Goal: Transaction & Acquisition: Purchase product/service

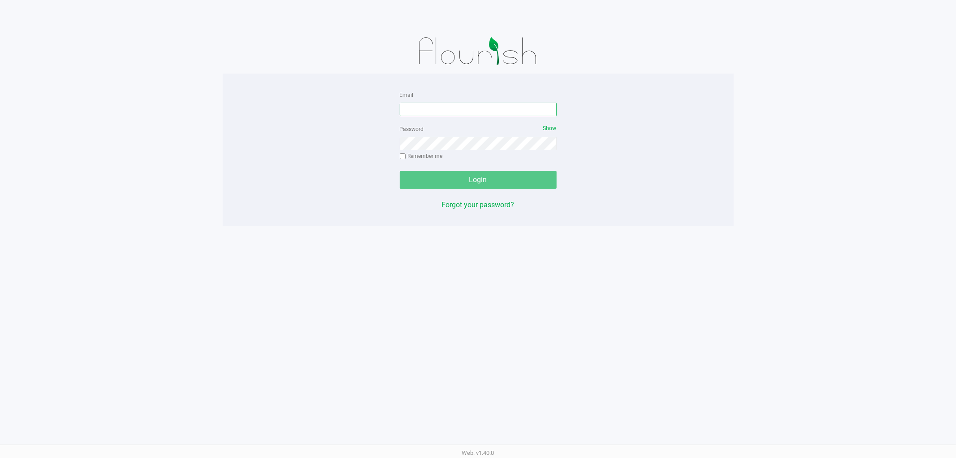
click at [445, 106] on input "Email" at bounding box center [478, 109] width 157 height 13
type input "[EMAIL_ADDRESS][DOMAIN_NAME]"
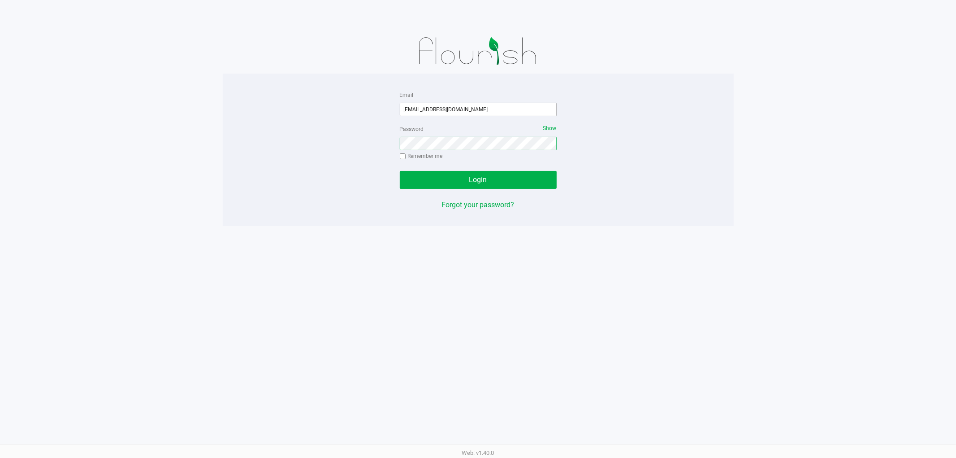
click at [400, 171] on button "Login" at bounding box center [478, 180] width 157 height 18
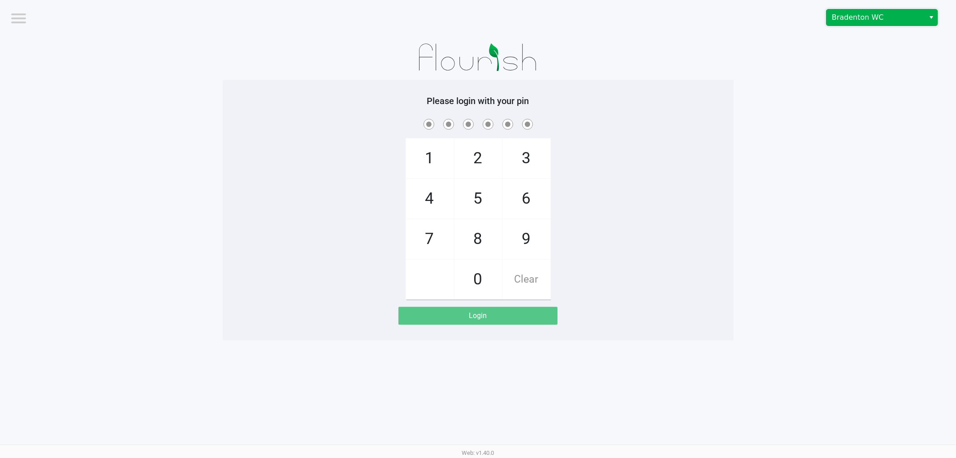
click at [852, 16] on span "Bradenton WC" at bounding box center [875, 17] width 87 height 11
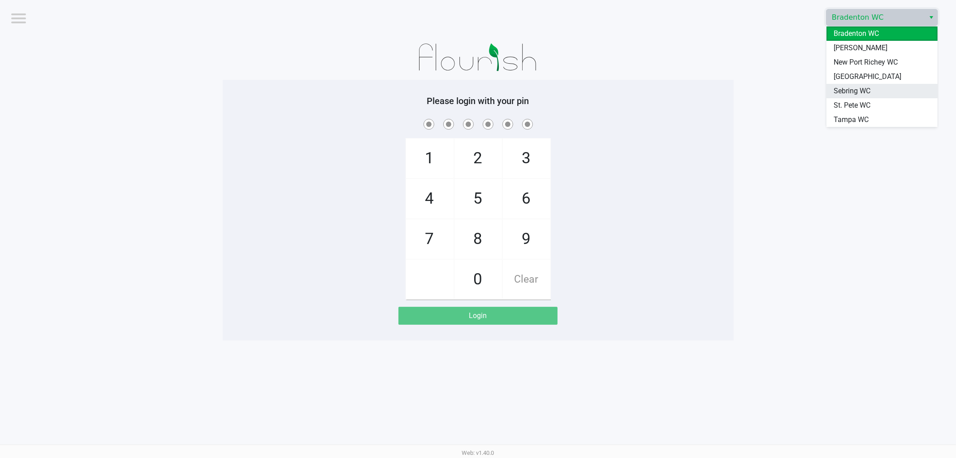
click at [845, 88] on span "Sebring WC" at bounding box center [851, 91] width 37 height 11
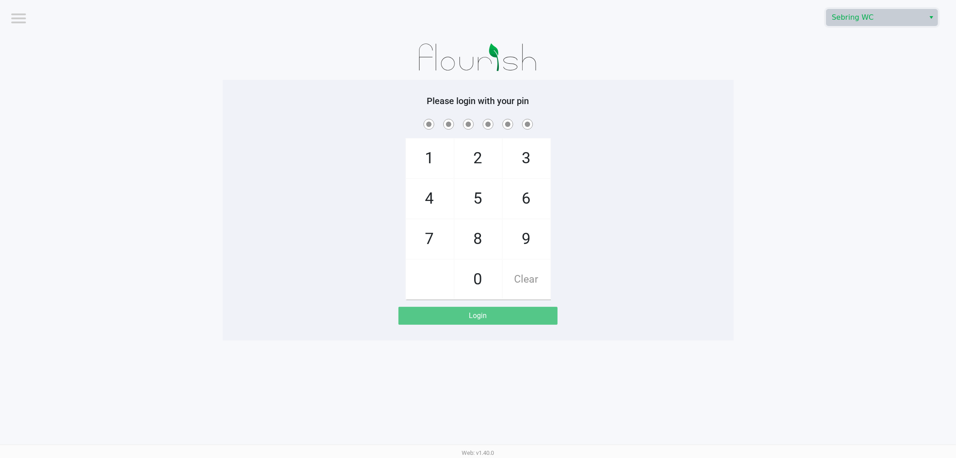
click at [677, 205] on div "1 4 7 2 5 8 0 3 6 9 Clear" at bounding box center [478, 208] width 511 height 182
checkbox input "true"
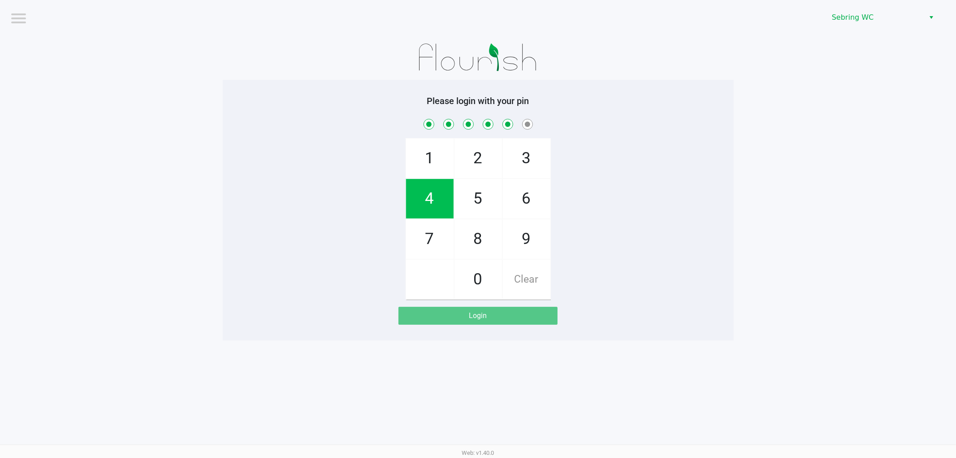
checkbox input "true"
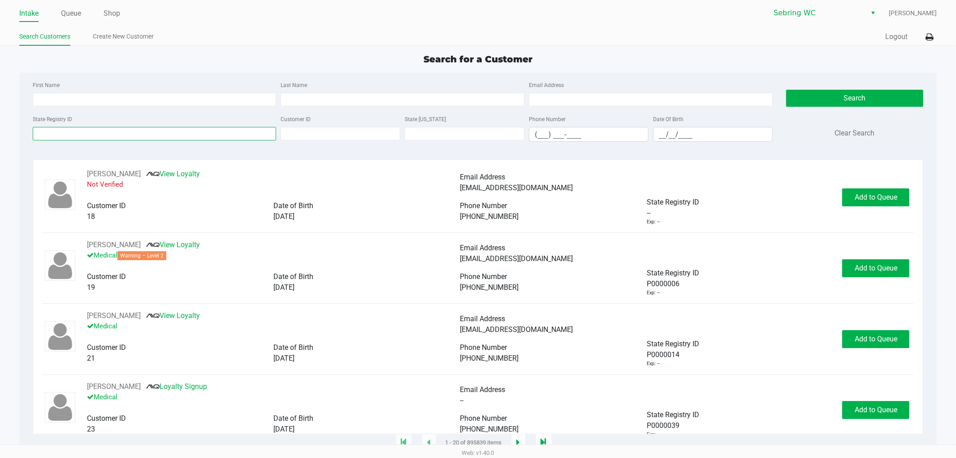
click at [65, 133] on input "State Registry ID" at bounding box center [155, 133] width 244 height 13
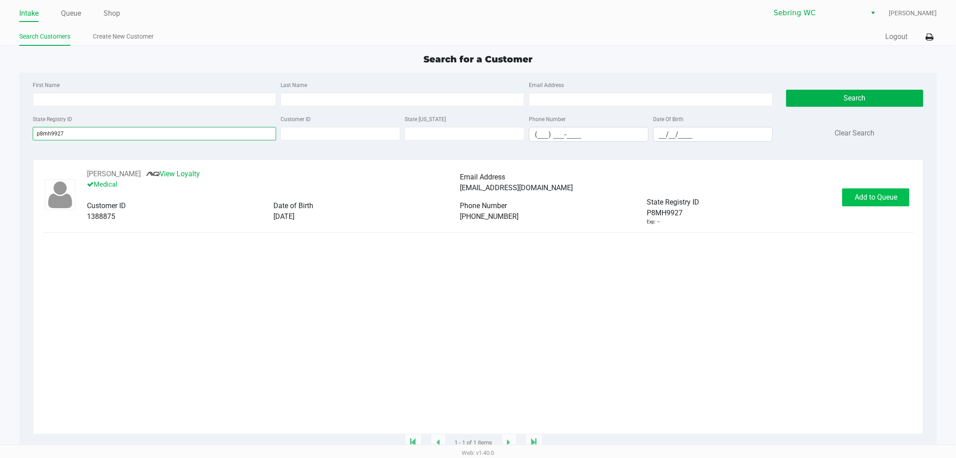
type input "p8mh9927"
click at [885, 194] on span "Add to Queue" at bounding box center [876, 197] width 43 height 9
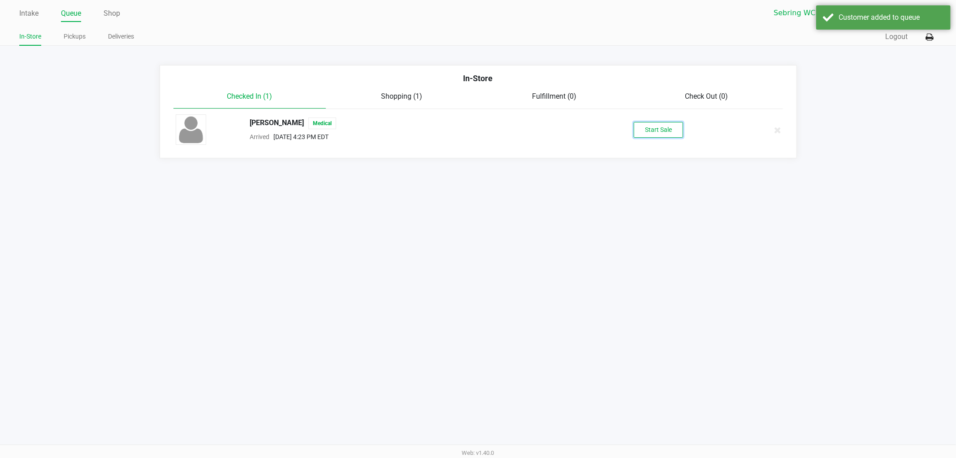
drag, startPoint x: 659, startPoint y: 137, endPoint x: 653, endPoint y: 137, distance: 5.4
click at [659, 137] on button "Start Sale" at bounding box center [658, 130] width 49 height 16
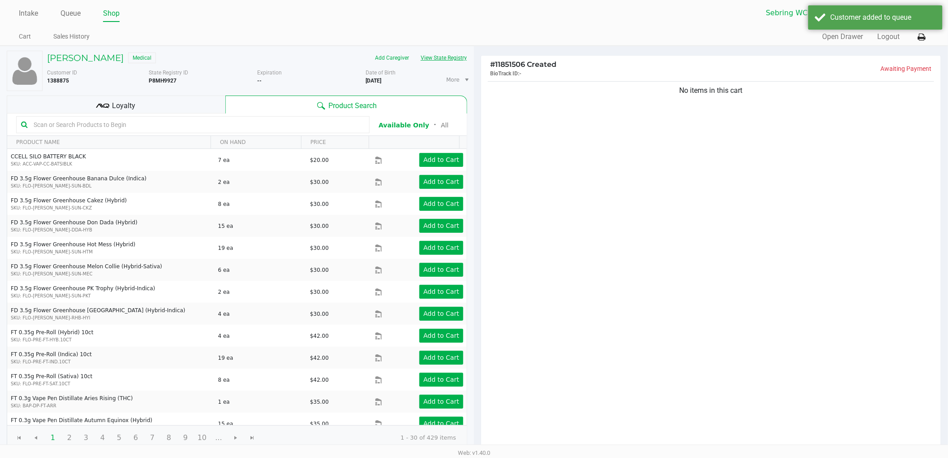
click at [437, 55] on button "View State Registry" at bounding box center [441, 58] width 52 height 14
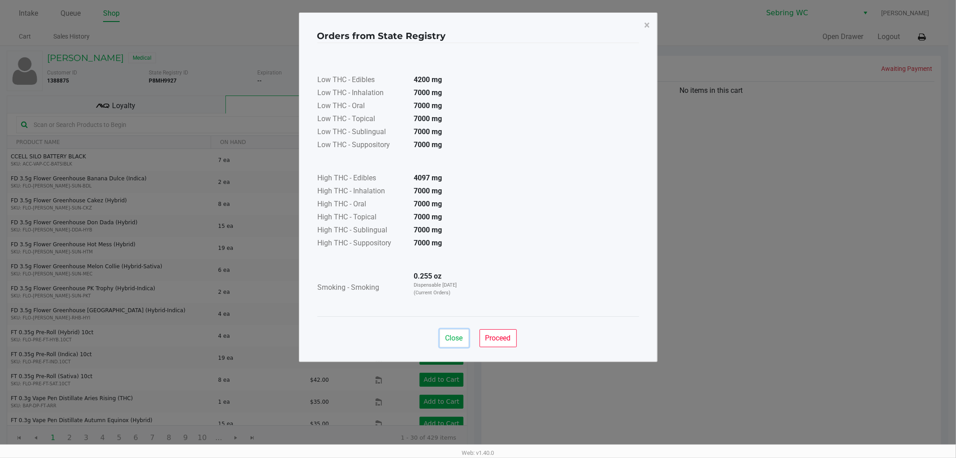
drag, startPoint x: 455, startPoint y: 335, endPoint x: 471, endPoint y: 326, distance: 18.7
click at [455, 335] on span "Close" at bounding box center [453, 337] width 17 height 9
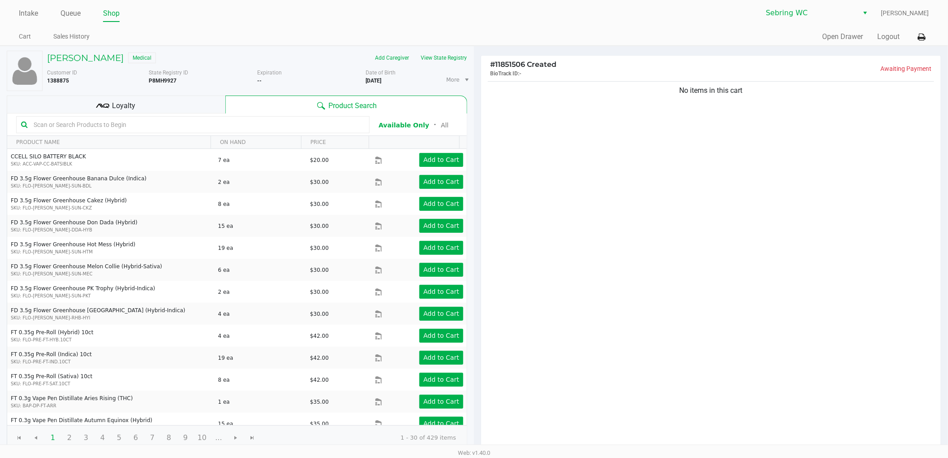
click at [586, 266] on div "No items in this cart" at bounding box center [711, 264] width 460 height 371
click at [542, 242] on div "No items in this cart" at bounding box center [711, 264] width 460 height 371
click at [150, 112] on div "Loyalty" at bounding box center [116, 104] width 219 height 18
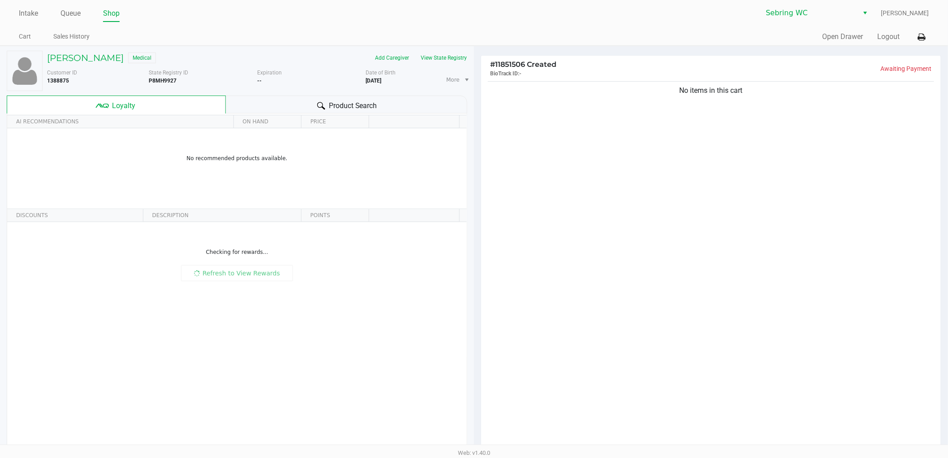
click at [550, 221] on div "No items in this cart" at bounding box center [711, 264] width 460 height 371
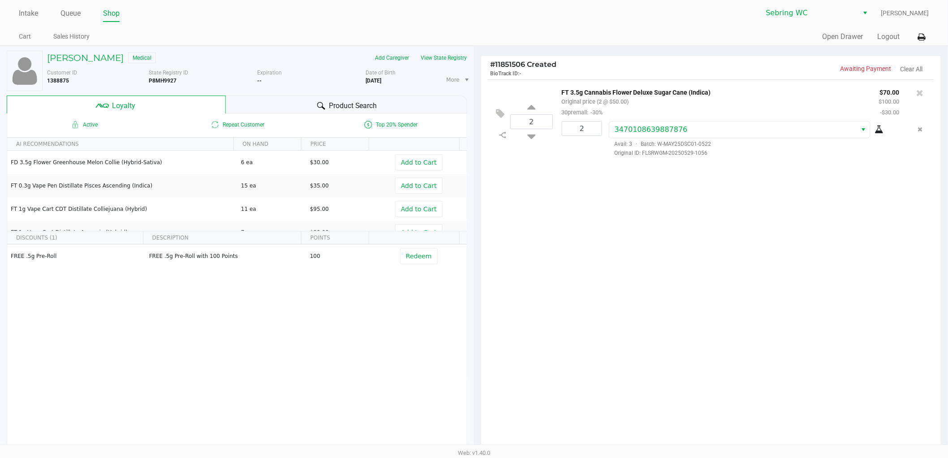
click at [269, 102] on div "Product Search" at bounding box center [347, 104] width 242 height 18
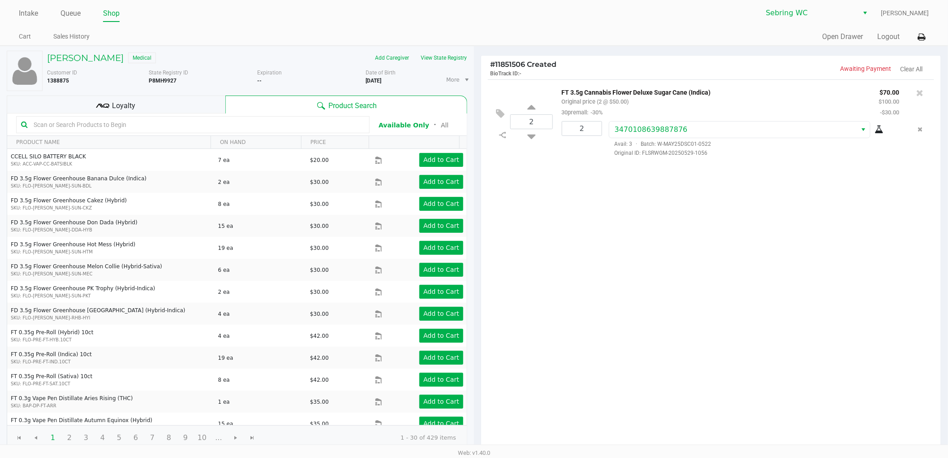
click at [161, 129] on input "text" at bounding box center [197, 124] width 335 height 13
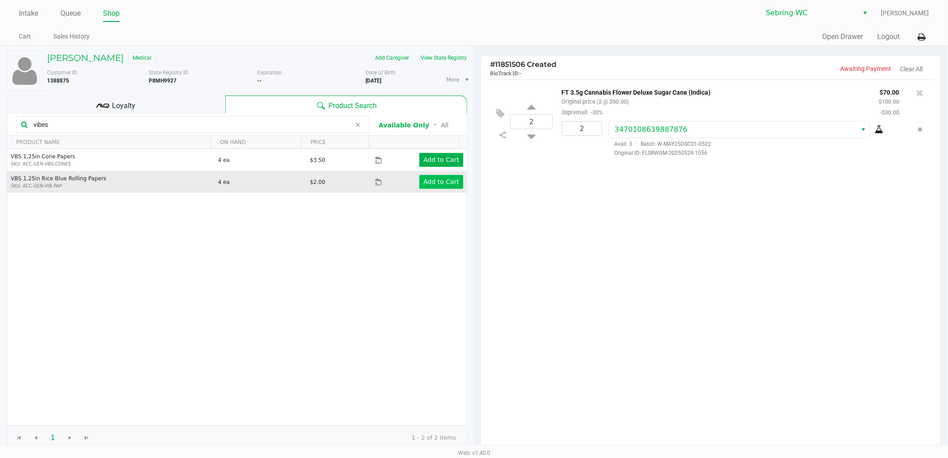
type input "vibes"
click at [436, 186] on button "Add to Cart" at bounding box center [441, 182] width 44 height 14
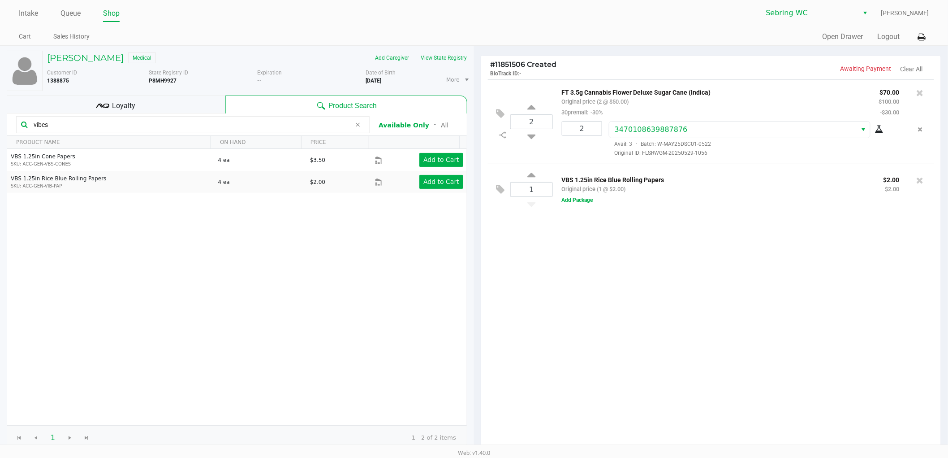
click at [573, 196] on div "VBS 1.25in Rice Blue Rolling Papers Original price (1 @ $2.00) $2.00 $2.00 Add …" at bounding box center [740, 189] width 375 height 31
click at [575, 200] on button "Add Package" at bounding box center [577, 200] width 31 height 8
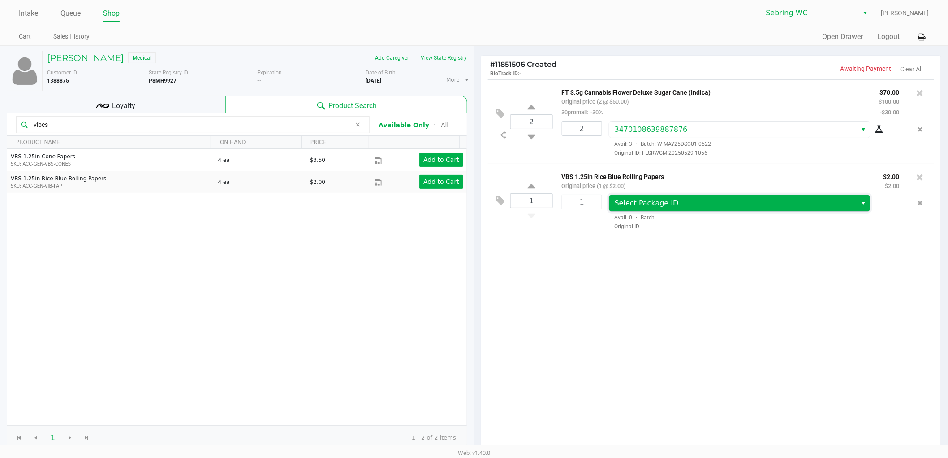
click at [646, 200] on span "Select Package ID" at bounding box center [647, 203] width 64 height 9
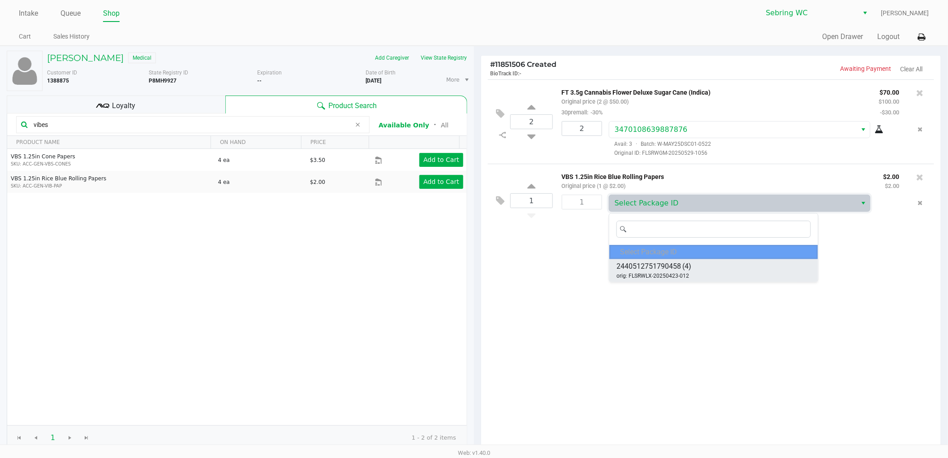
click at [645, 265] on span "2440512751790458" at bounding box center [649, 266] width 65 height 11
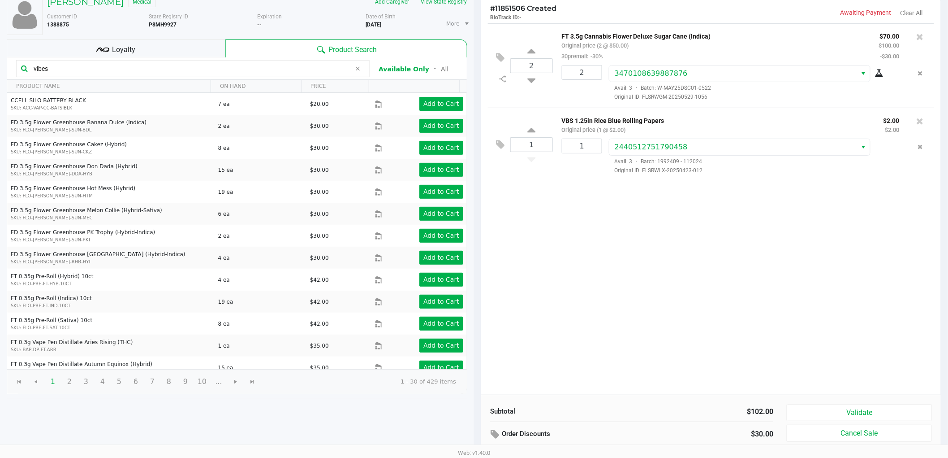
scroll to position [103, 0]
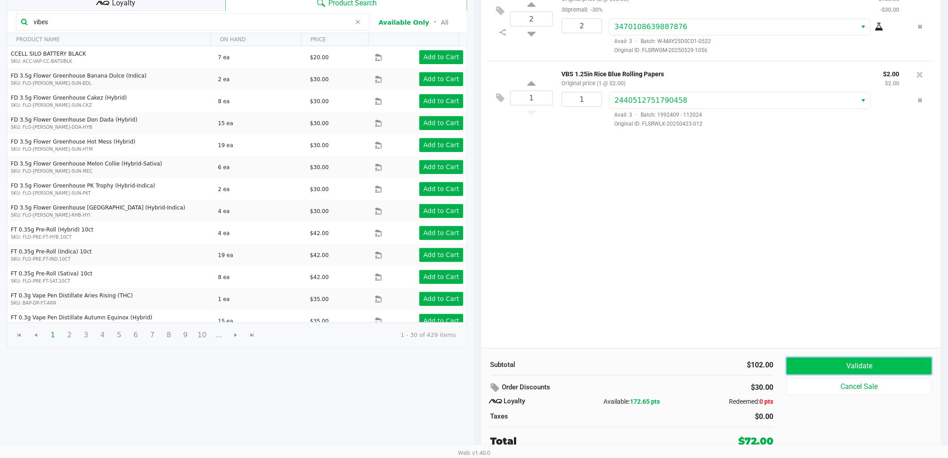
click at [798, 370] on button "Validate" at bounding box center [859, 365] width 145 height 17
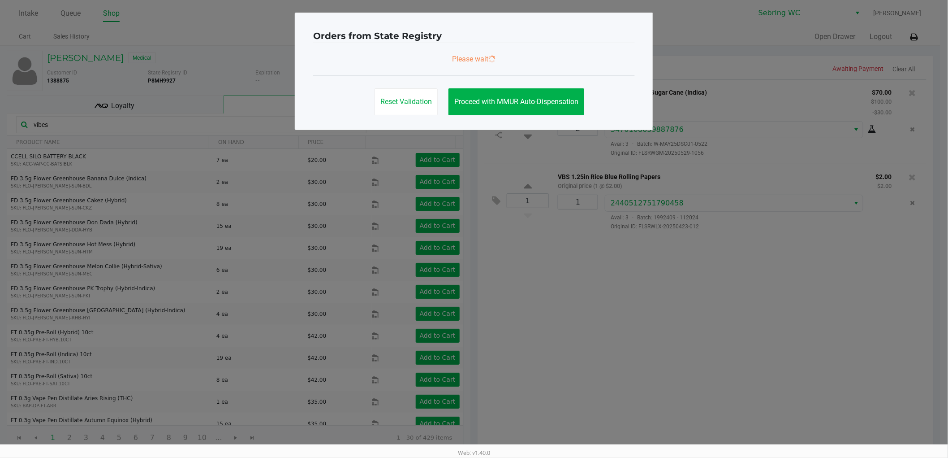
scroll to position [0, 0]
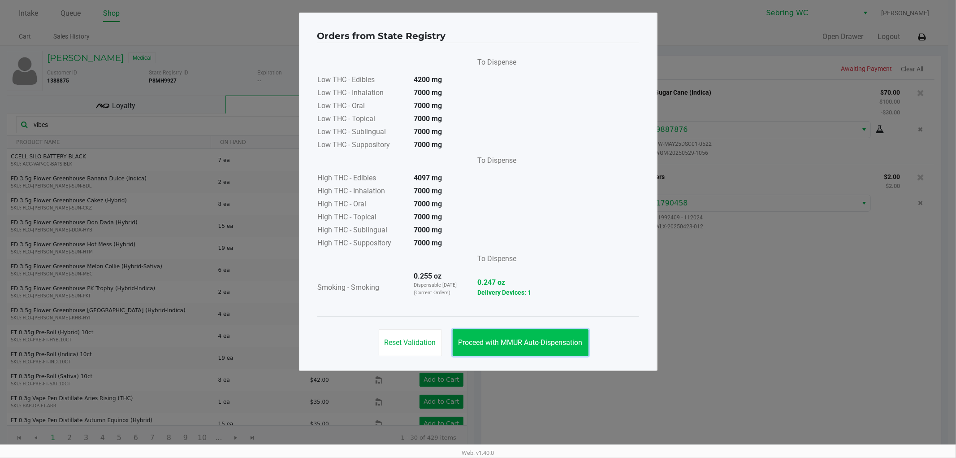
click at [477, 340] on span "Proceed with MMUR Auto-Dispensation" at bounding box center [520, 342] width 124 height 9
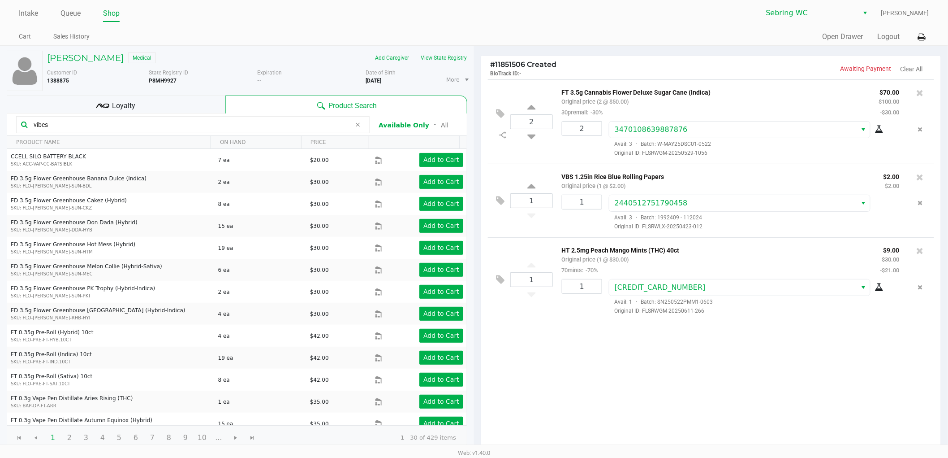
click at [563, 348] on div "2 FT 3.5g Cannabis Flower Deluxe Sugar Cane (Indica) Original price (2 @ $50.00…" at bounding box center [711, 264] width 460 height 371
click at [173, 91] on div "[PERSON_NAME] II Medical Add Caregiver View State Registry Customer ID 1388875 …" at bounding box center [237, 250] width 461 height 408
click at [172, 97] on div "Loyalty" at bounding box center [116, 104] width 219 height 18
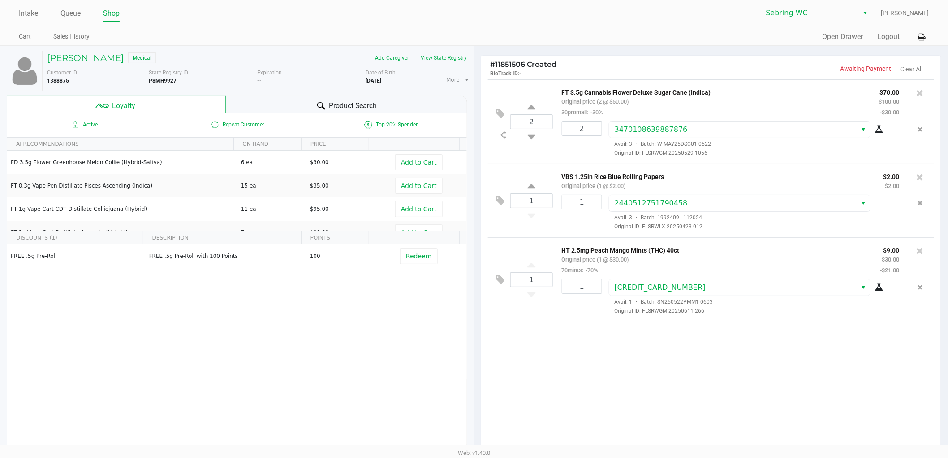
click at [272, 106] on div "Product Search" at bounding box center [347, 104] width 242 height 18
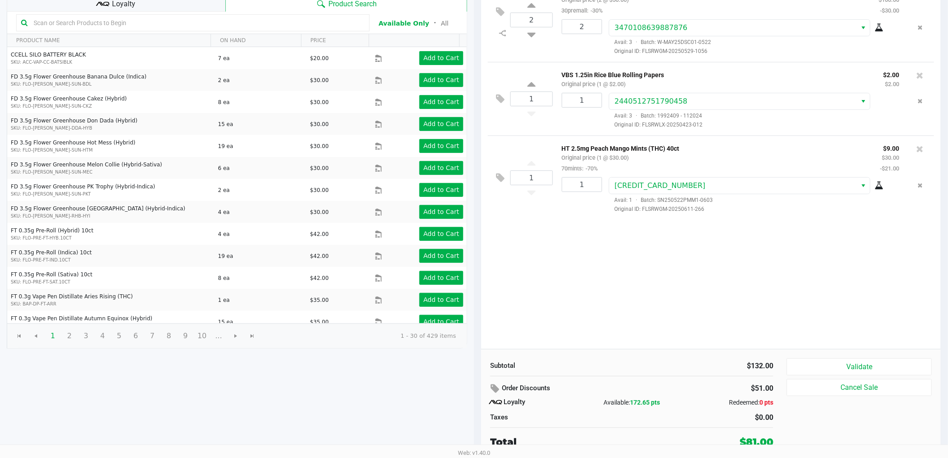
scroll to position [103, 0]
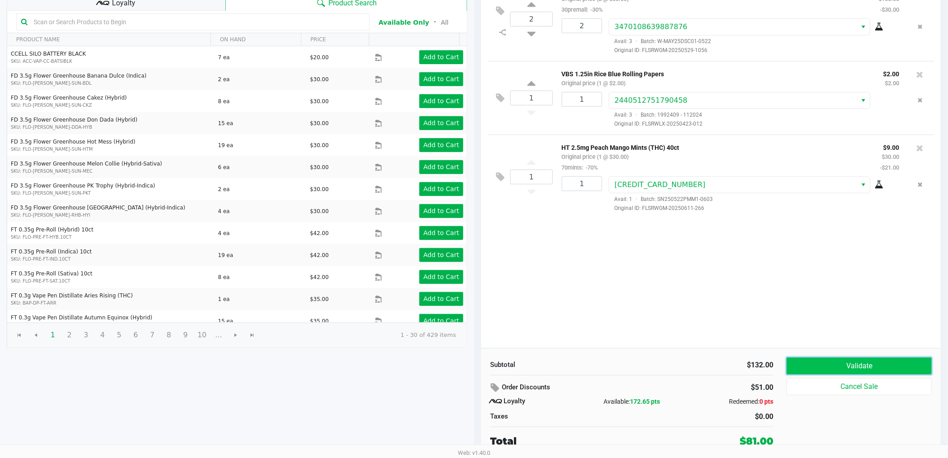
click at [807, 364] on button "Validate" at bounding box center [859, 365] width 145 height 17
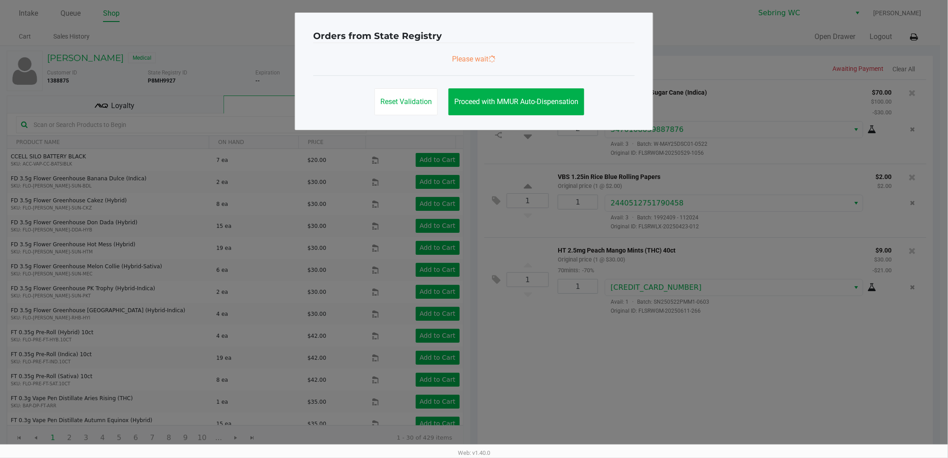
scroll to position [0, 0]
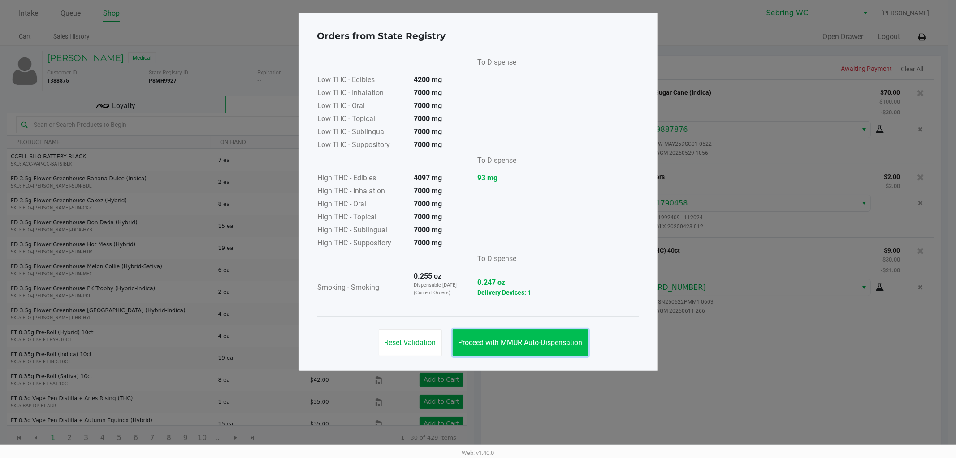
click at [547, 342] on span "Proceed with MMUR Auto-Dispensation" at bounding box center [520, 342] width 124 height 9
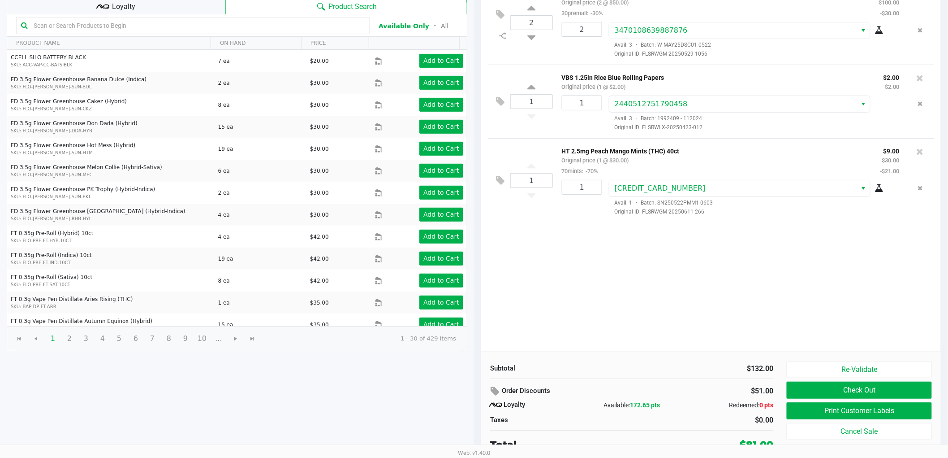
scroll to position [103, 0]
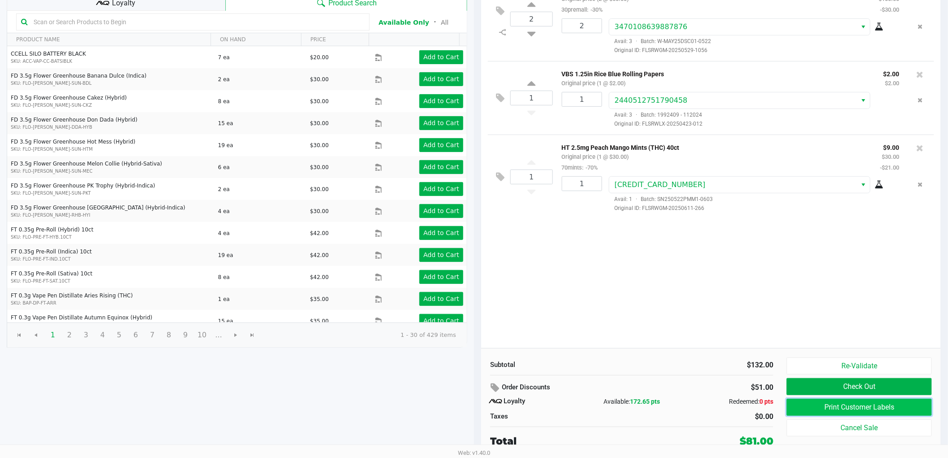
click at [823, 402] on button "Print Customer Labels" at bounding box center [859, 406] width 145 height 17
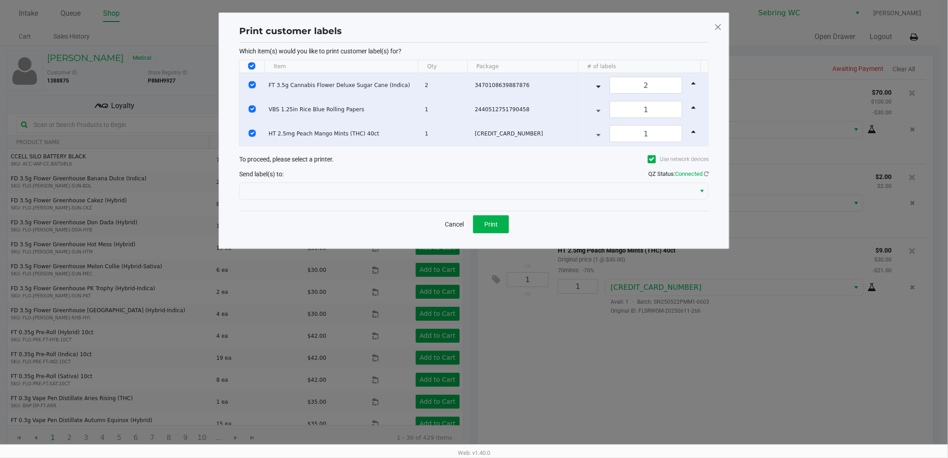
scroll to position [0, 0]
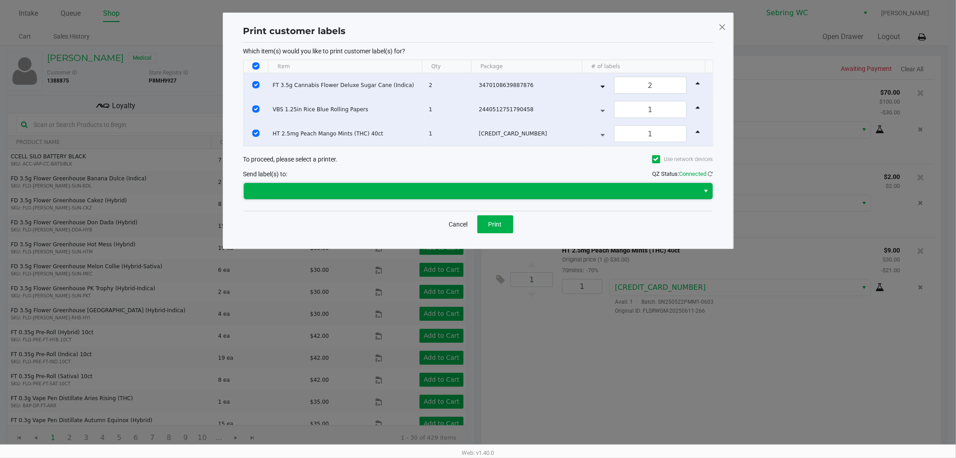
click at [513, 187] on span at bounding box center [471, 191] width 445 height 11
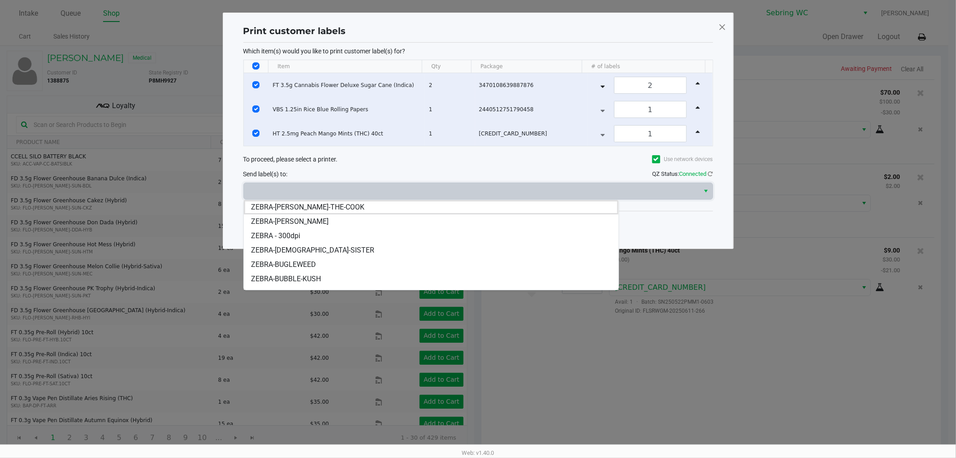
click at [293, 268] on span "ZEBRA-BUGLEWEED" at bounding box center [283, 264] width 65 height 11
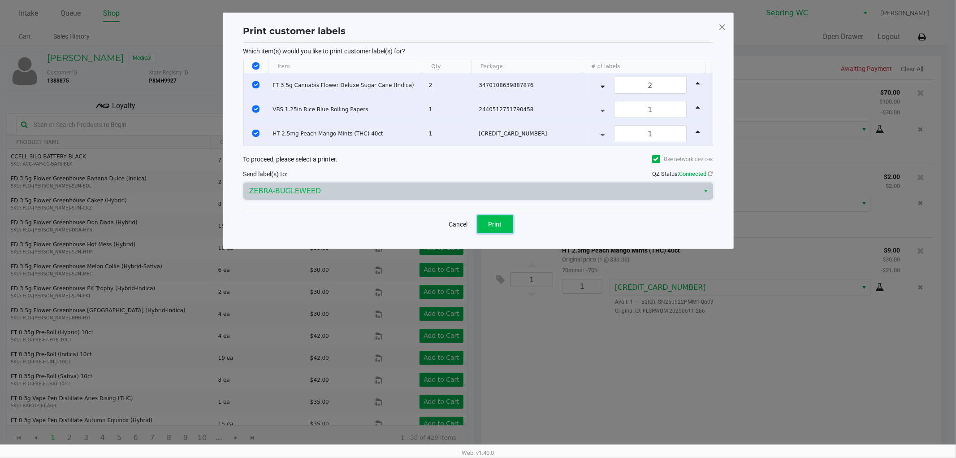
click at [493, 222] on span "Print" at bounding box center [494, 223] width 13 height 7
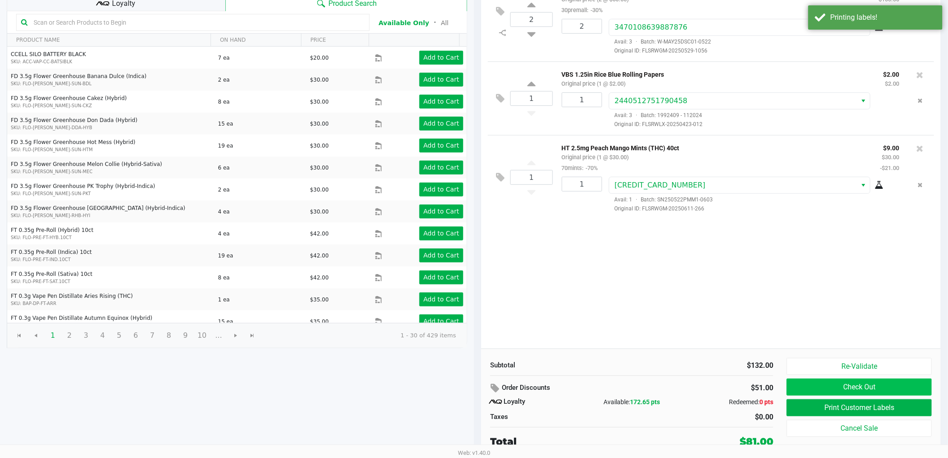
scroll to position [103, 0]
click at [828, 388] on button "Check Out" at bounding box center [859, 386] width 145 height 17
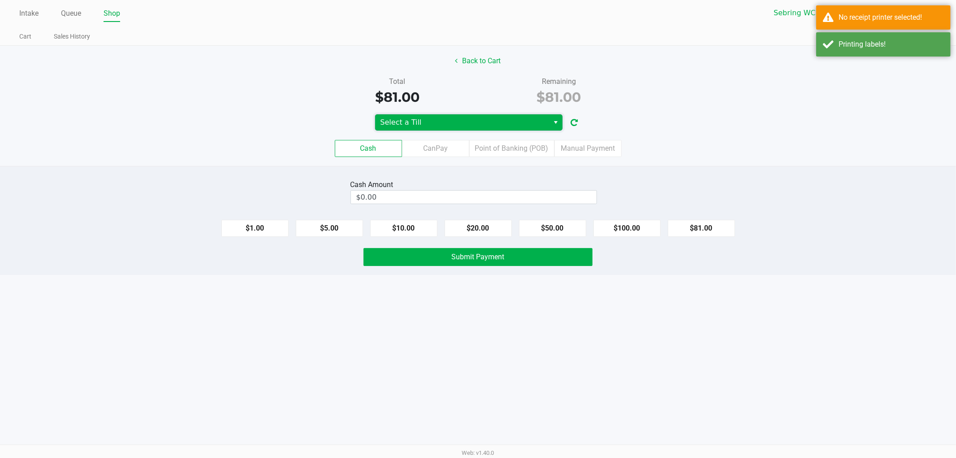
click at [488, 120] on span "Select a Till" at bounding box center [462, 122] width 164 height 11
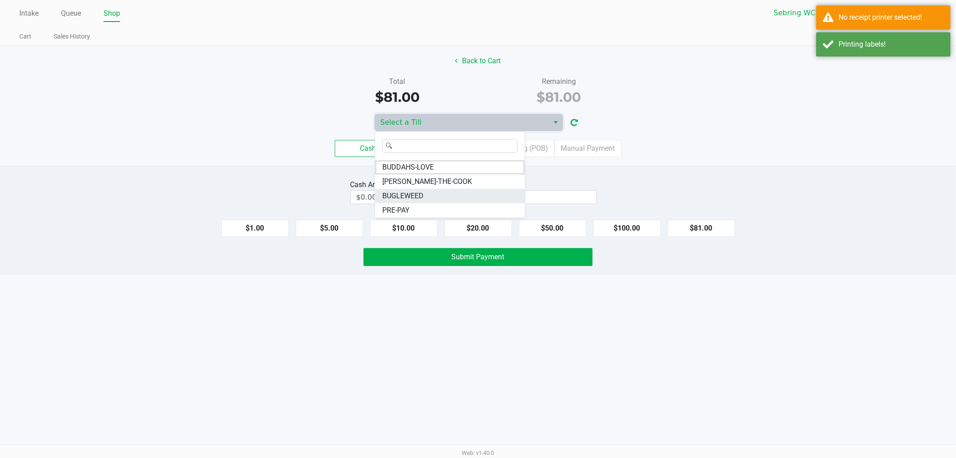
click at [398, 190] on span "BUGLEWEED" at bounding box center [402, 195] width 41 height 11
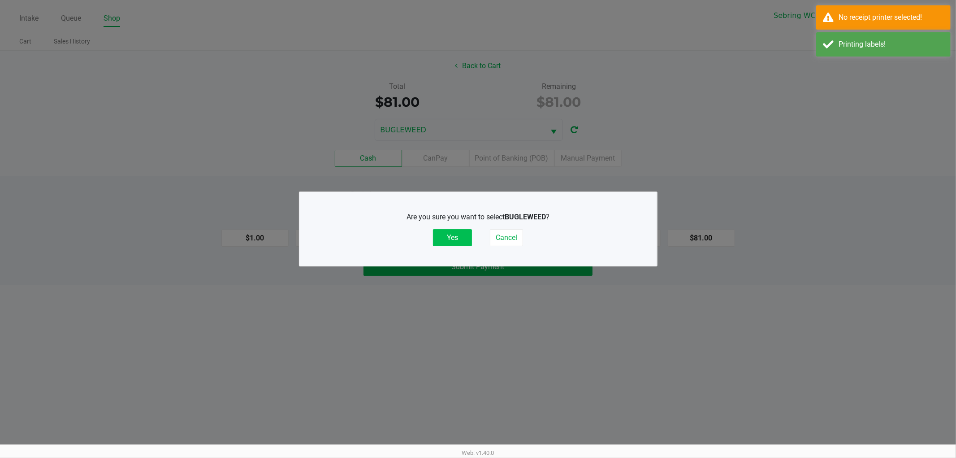
click at [448, 239] on button "Yes" at bounding box center [452, 237] width 39 height 17
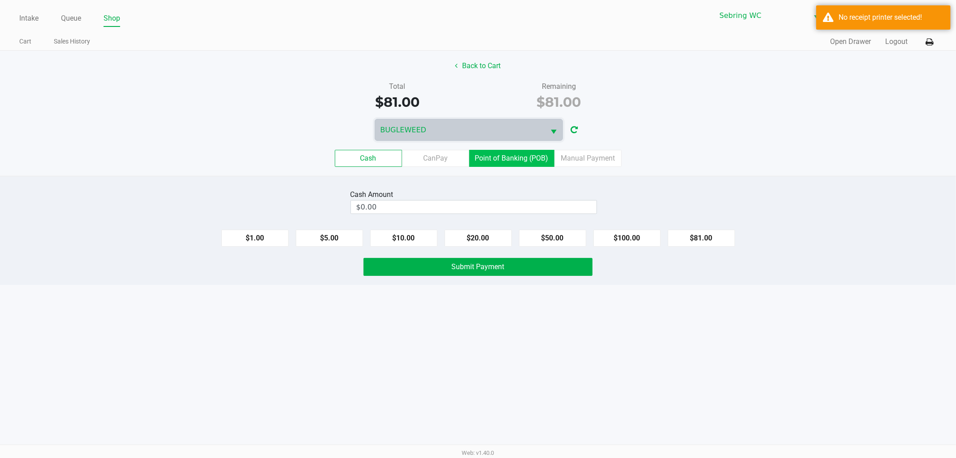
click at [526, 155] on label "Point of Banking (POB)" at bounding box center [511, 158] width 85 height 17
click at [0, 0] on 7 "Point of Banking (POB)" at bounding box center [0, 0] width 0 height 0
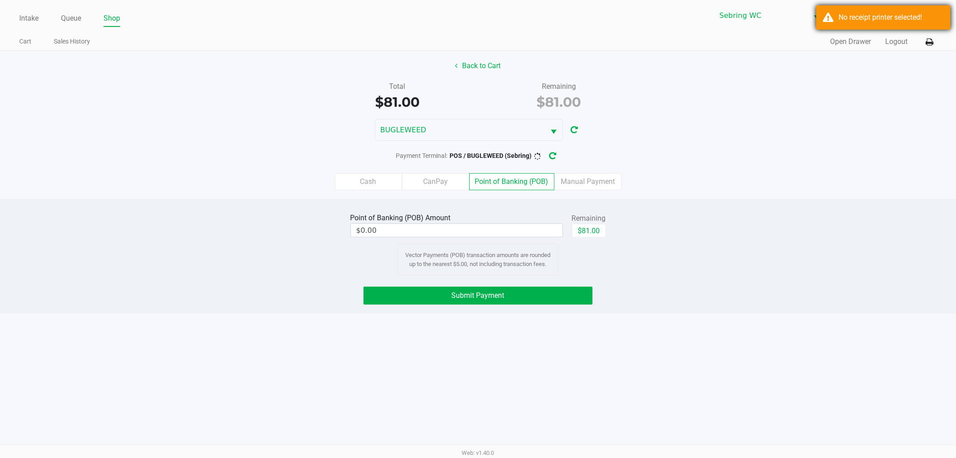
click at [856, 19] on div "No receipt printer selected!" at bounding box center [890, 17] width 105 height 11
click at [924, 39] on button at bounding box center [929, 42] width 15 height 17
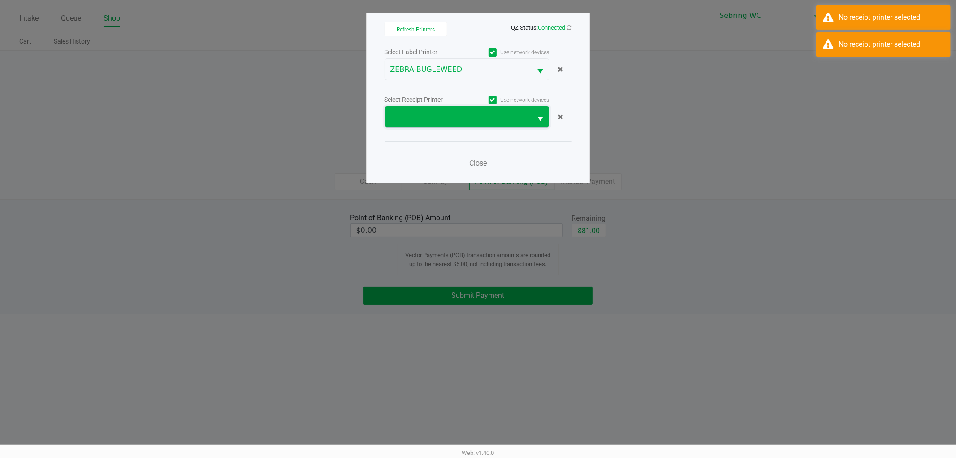
click at [466, 122] on span at bounding box center [458, 116] width 147 height 21
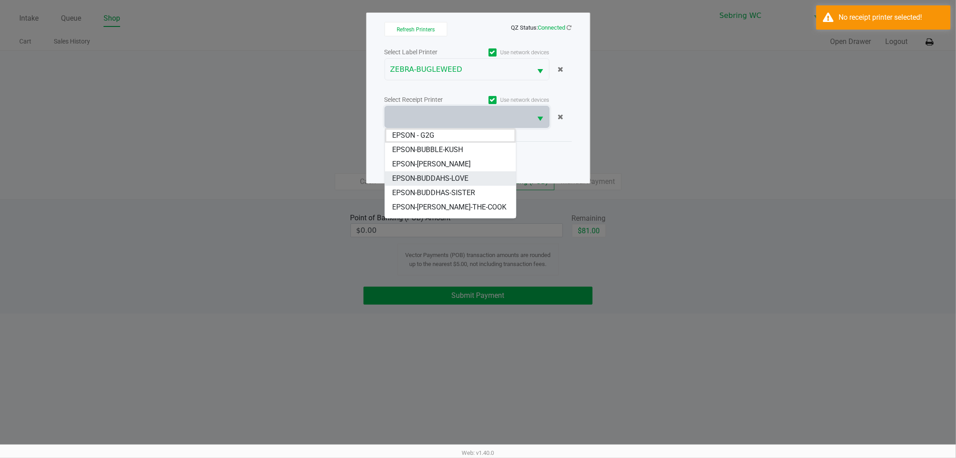
scroll to position [11, 0]
click at [428, 211] on span "EPSON-BUGLEWEED" at bounding box center [425, 210] width 66 height 11
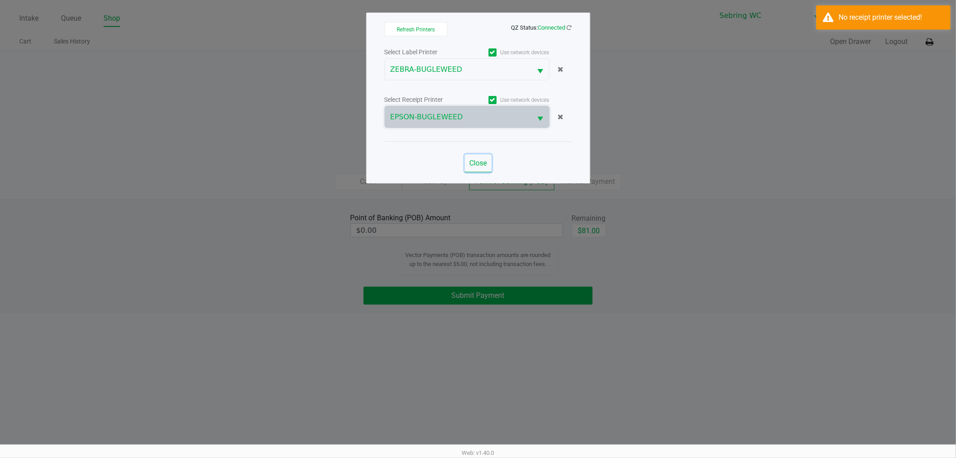
click at [479, 163] on span "Close" at bounding box center [477, 163] width 17 height 9
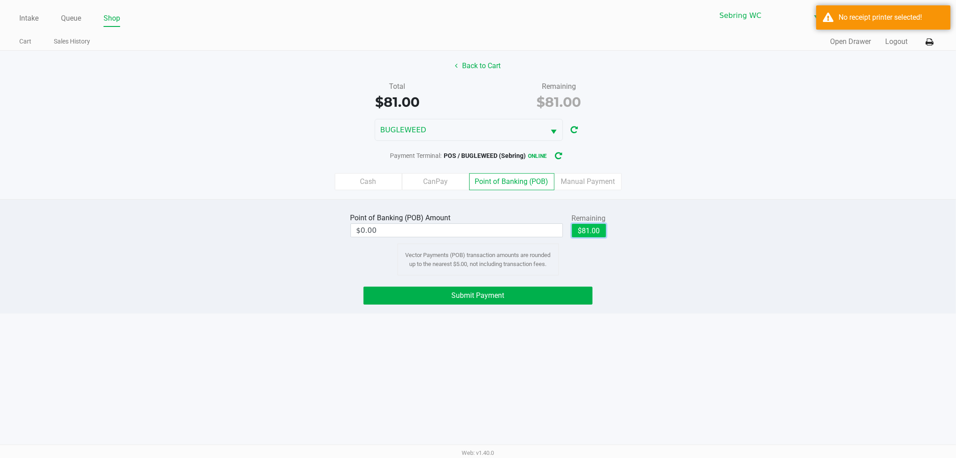
click at [581, 232] on button "$81.00" at bounding box center [589, 230] width 34 height 13
type input "$81.00"
click at [484, 295] on span "Submit Payment" at bounding box center [478, 295] width 53 height 9
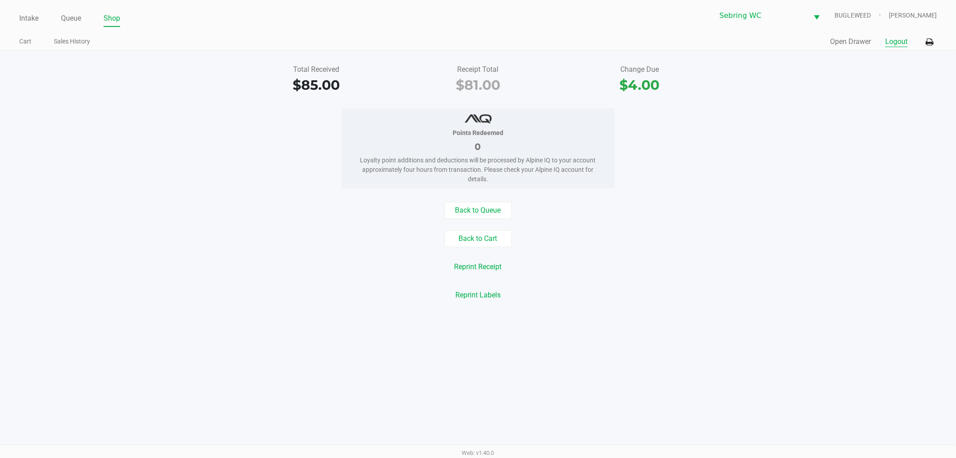
click at [901, 43] on button "Logout" at bounding box center [896, 41] width 22 height 11
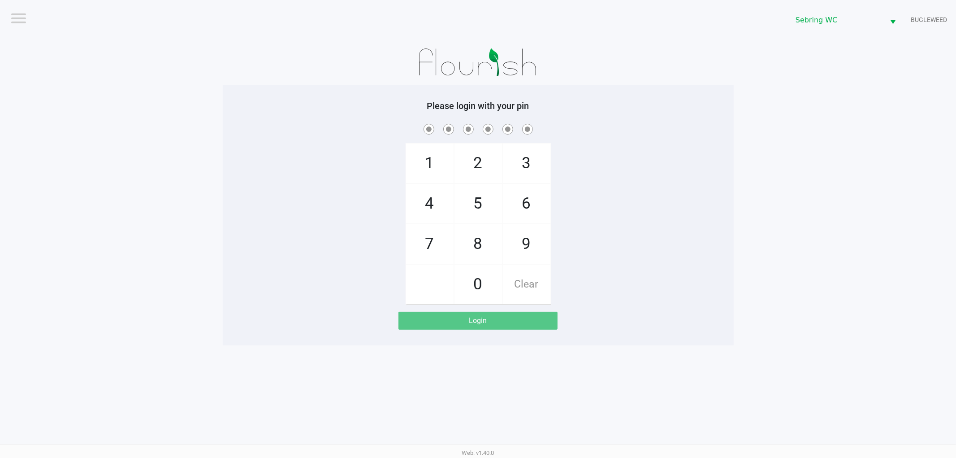
click at [187, 123] on app-pos-login-wrapper "Logout [PERSON_NAME] BUGLEWEED Please login with your pin 1 4 7 2 5 8 0 3 6 9 C…" at bounding box center [478, 172] width 956 height 345
click at [197, 286] on app-pos-login-wrapper "Logout [PERSON_NAME] BUGLEWEED Please login with your pin 1 4 7 2 5 8 0 3 6 9 C…" at bounding box center [478, 172] width 956 height 345
click at [284, 165] on div "1 4 7 2 5 8 0 3 6 9 Clear" at bounding box center [478, 213] width 511 height 182
